Goal: Find specific page/section: Find specific page/section

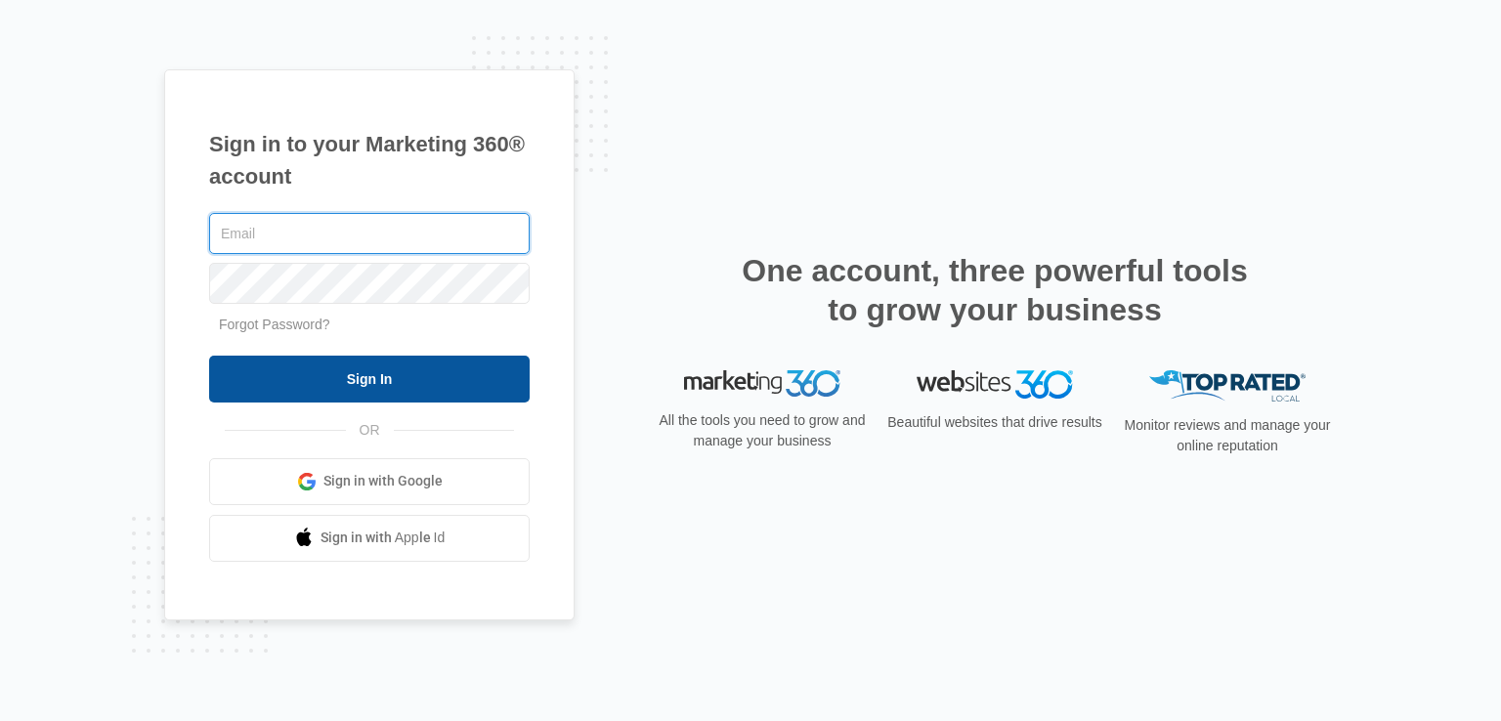
type input "[EMAIL_ADDRESS][DOMAIN_NAME]"
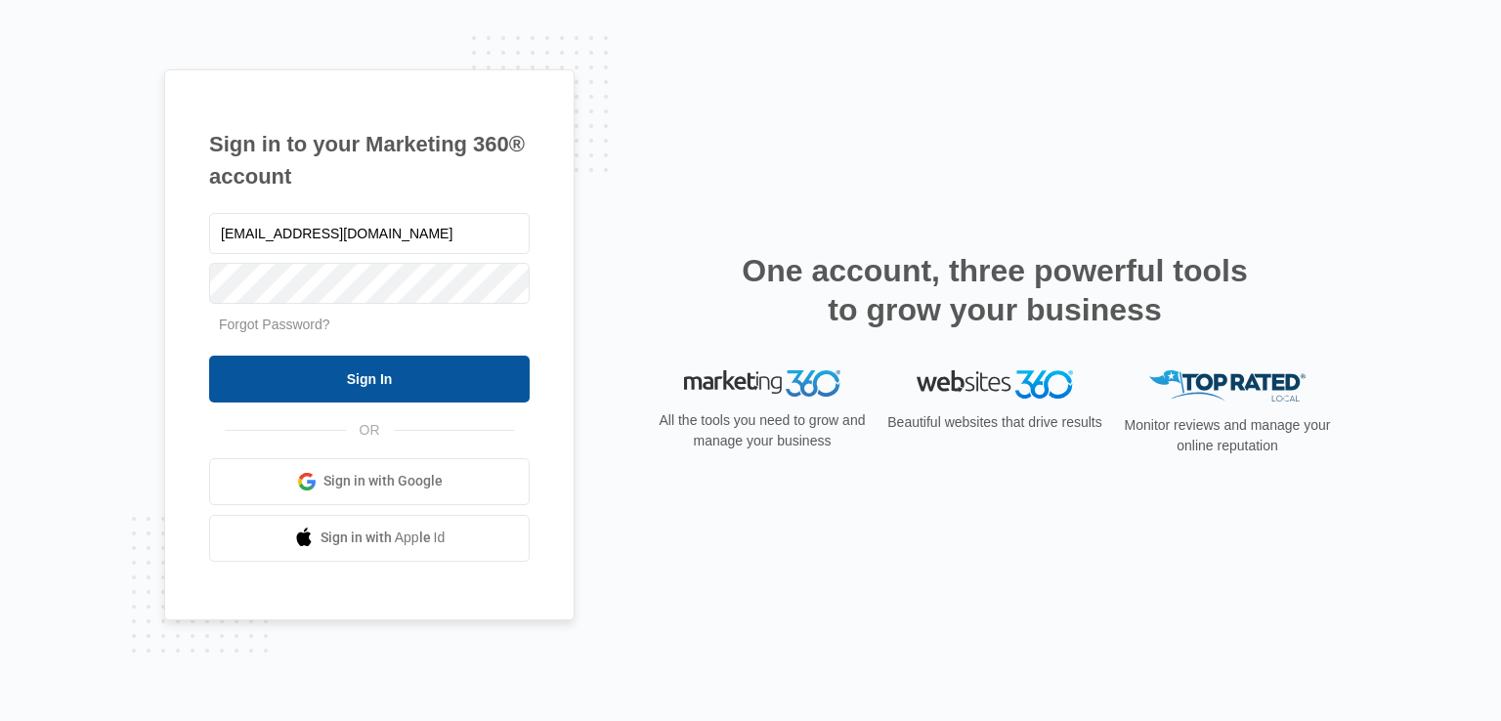
click at [324, 380] on input "Sign In" at bounding box center [369, 379] width 321 height 47
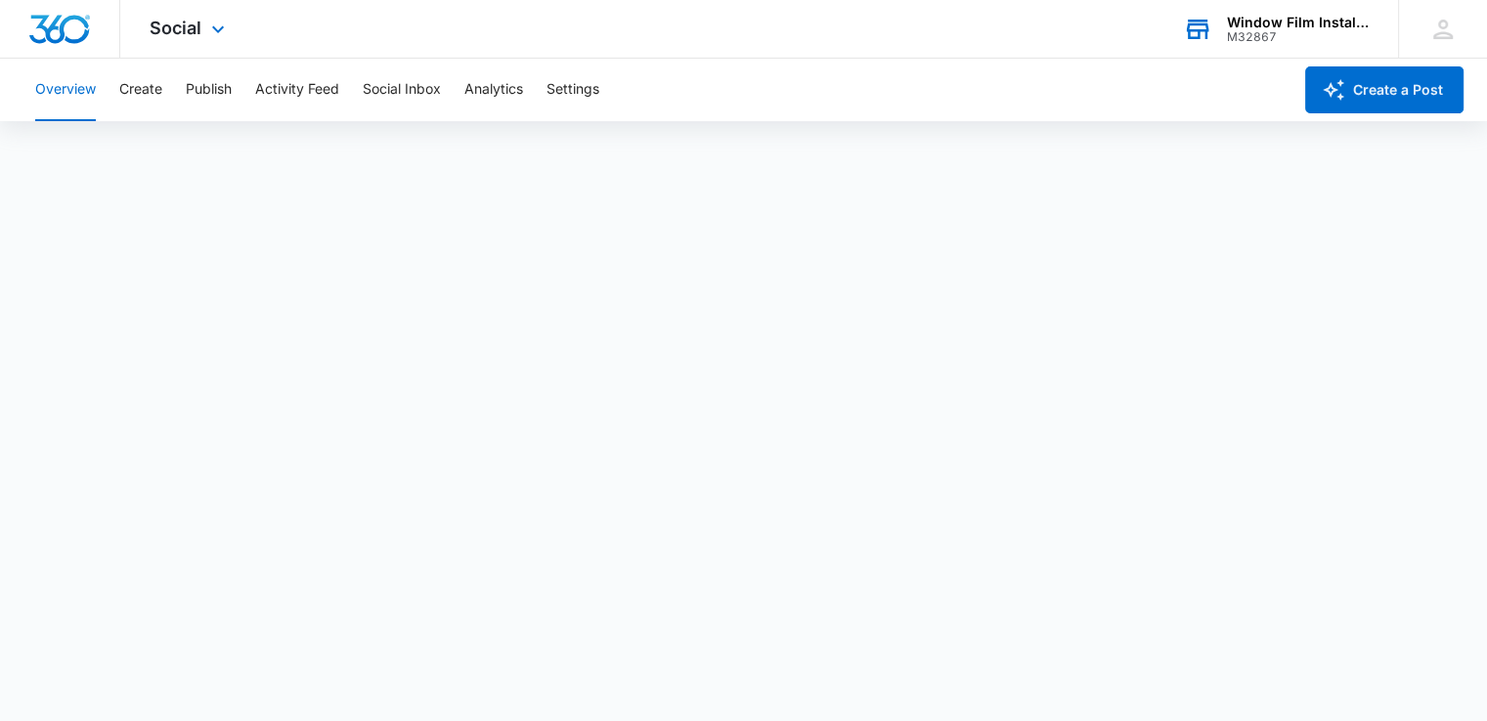
click at [1266, 44] on div "Window Film Installers M32867 Your Accounts View All" at bounding box center [1275, 29] width 244 height 58
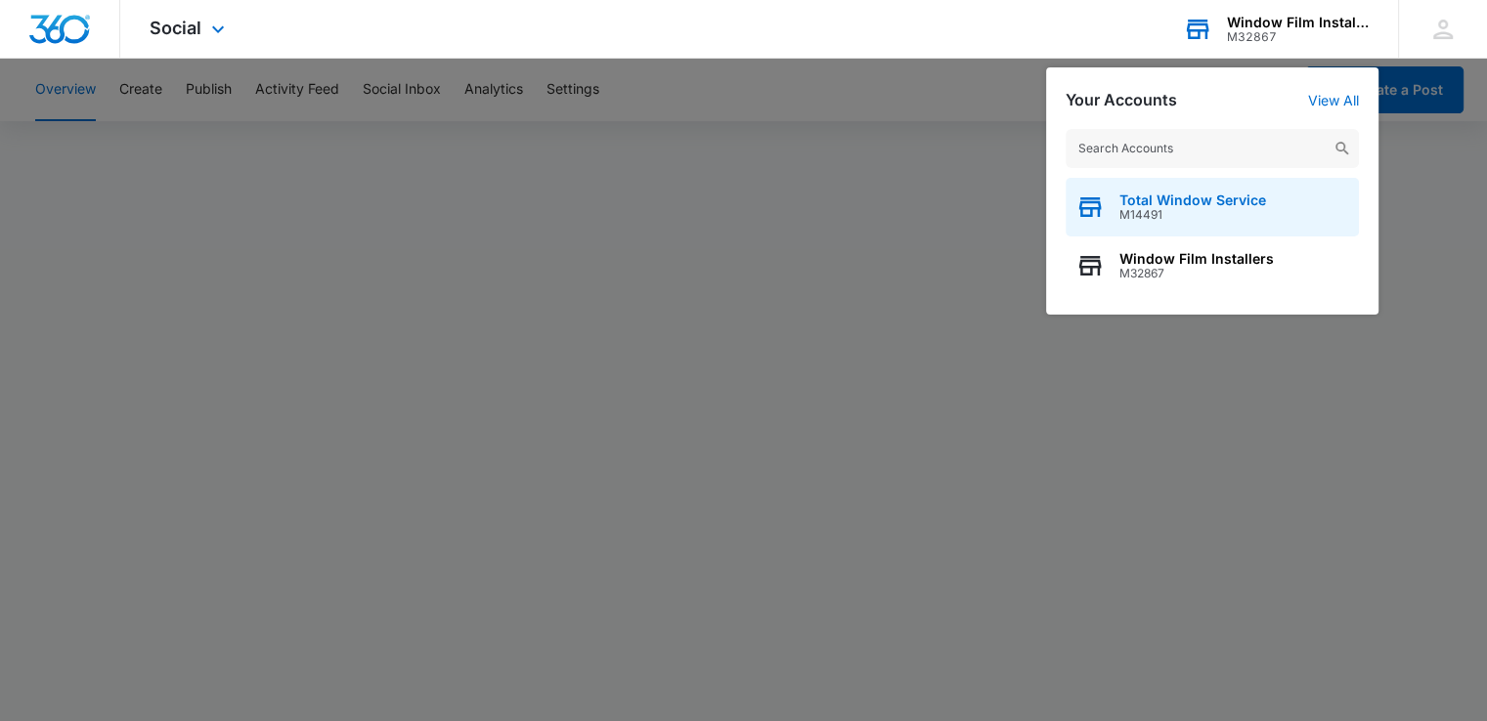
click at [1127, 219] on span "M14491" at bounding box center [1192, 215] width 147 height 14
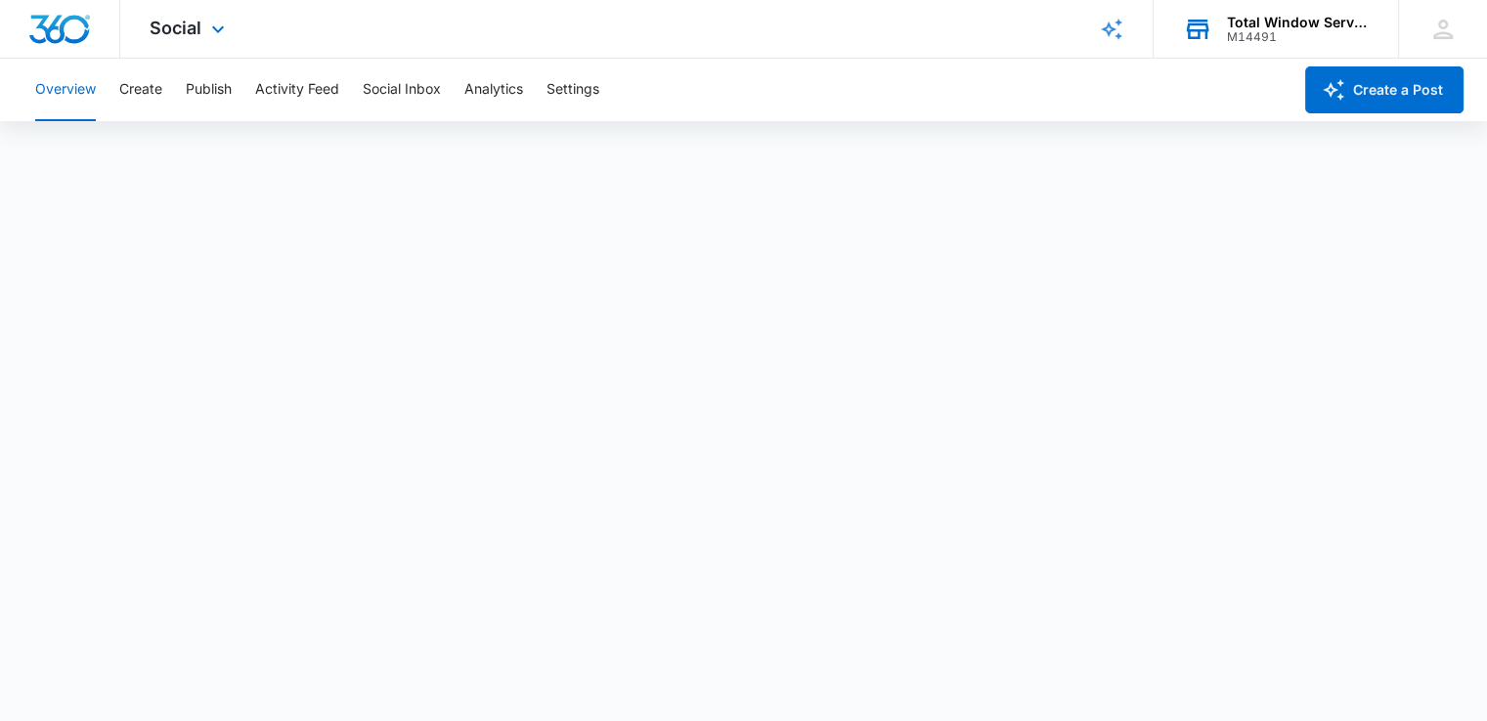
click at [1246, 18] on div "Total Window Service" at bounding box center [1298, 23] width 143 height 16
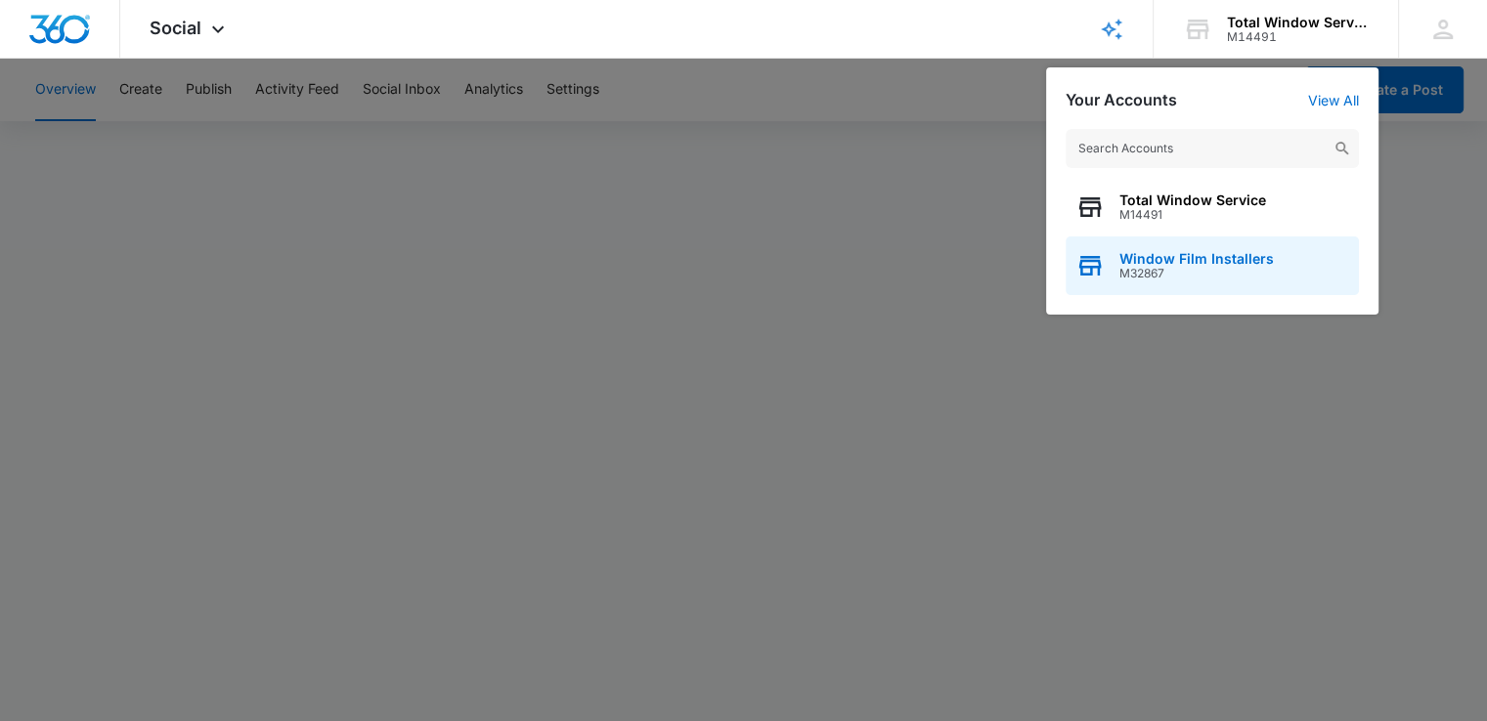
click at [1127, 271] on span "M32867" at bounding box center [1196, 274] width 154 height 14
